Goal: Use online tool/utility: Utilize a website feature to perform a specific function

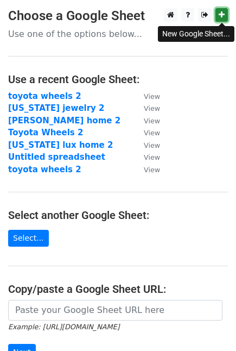
click at [223, 18] on icon at bounding box center [222, 15] width 6 height 8
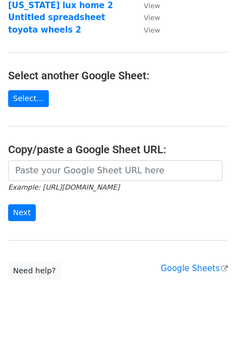
scroll to position [146, 0]
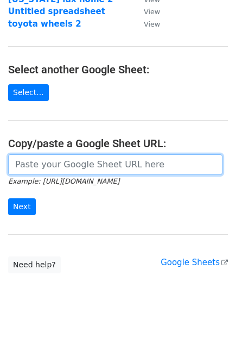
click at [121, 169] on input "url" at bounding box center [115, 164] width 214 height 21
paste input "[URL][DOMAIN_NAME]"
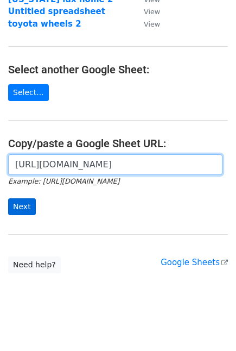
type input "[URL][DOMAIN_NAME]"
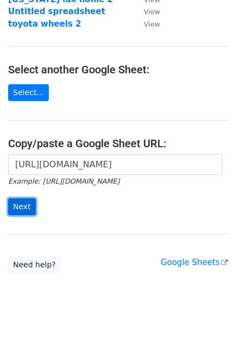
click at [23, 209] on input "Next" at bounding box center [22, 206] width 28 height 17
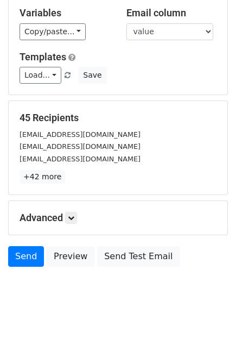
scroll to position [72, 0]
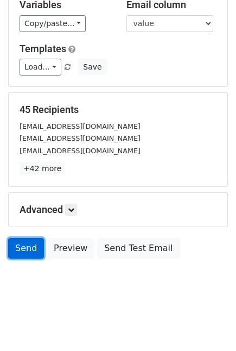
click at [26, 247] on link "Send" at bounding box center [26, 248] width 36 height 21
